Goal: Find specific page/section: Find specific page/section

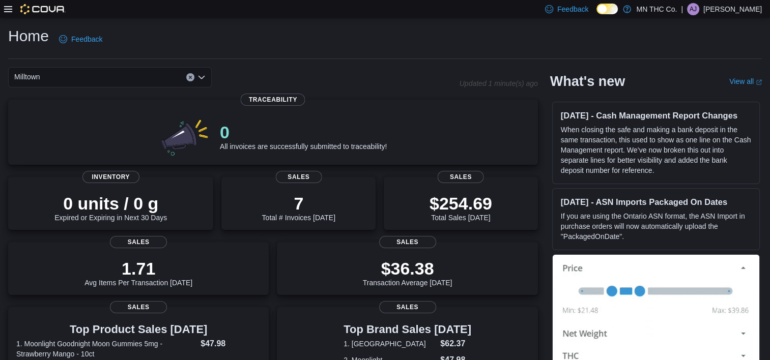
click at [201, 77] on icon "Open list of options" at bounding box center [202, 77] width 8 height 8
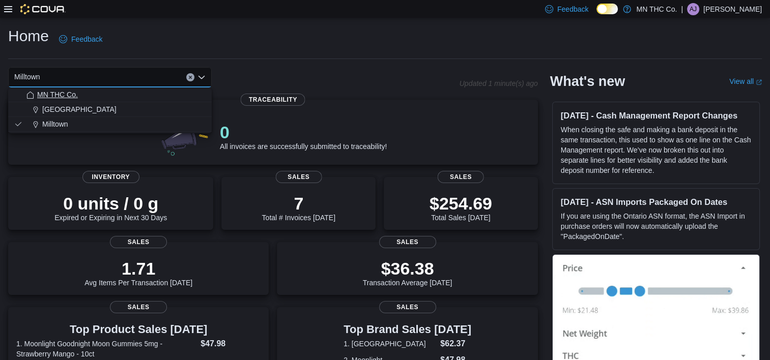
click at [65, 94] on span "MN THC Co." at bounding box center [57, 95] width 41 height 10
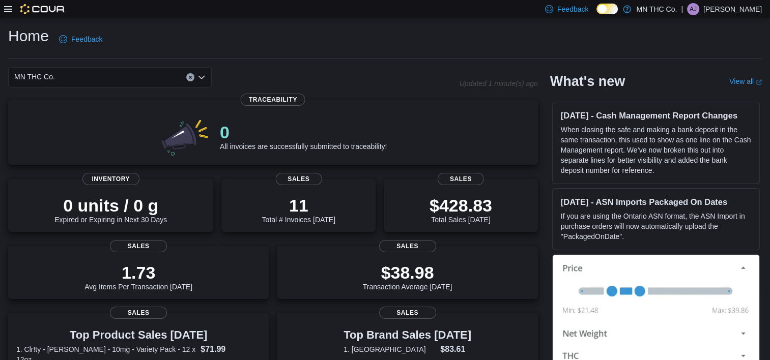
click at [10, 8] on icon at bounding box center [8, 9] width 8 height 8
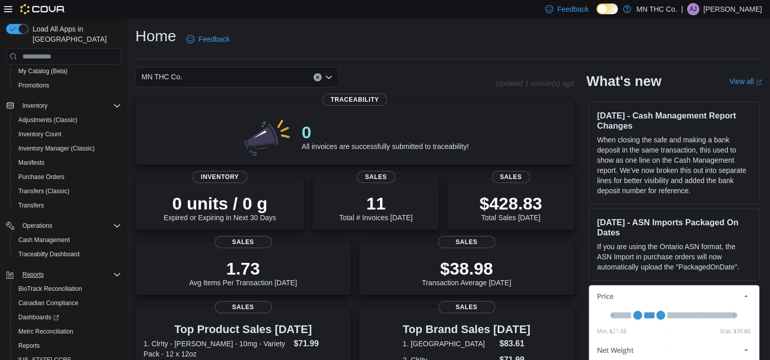
scroll to position [138, 0]
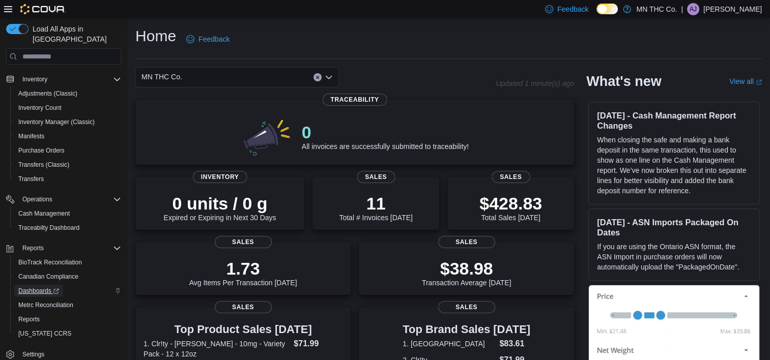
click at [42, 286] on span "Dashboards" at bounding box center [38, 291] width 41 height 12
